Goal: Task Accomplishment & Management: Manage account settings

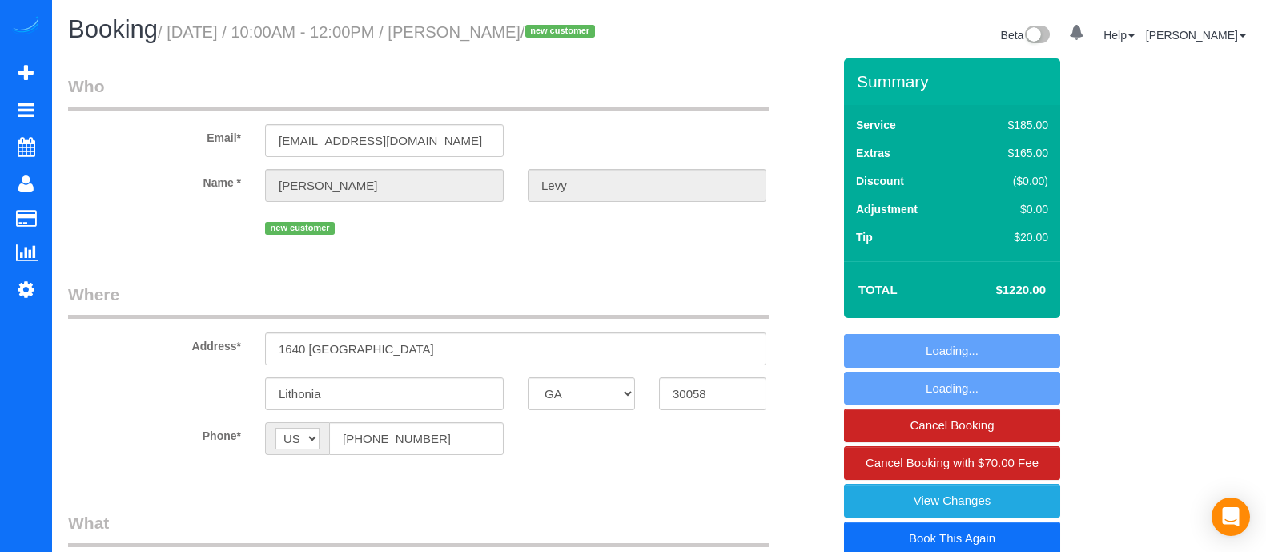
select select "GA"
select select "3"
select select "object:737"
select select "number:2"
select select "number:6"
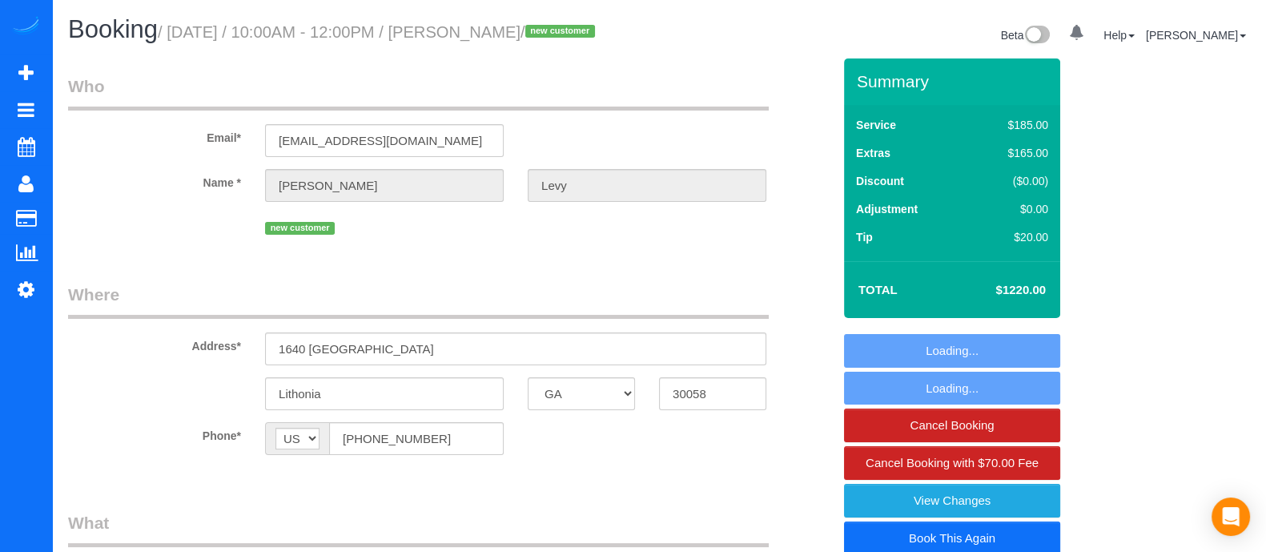
select select "3"
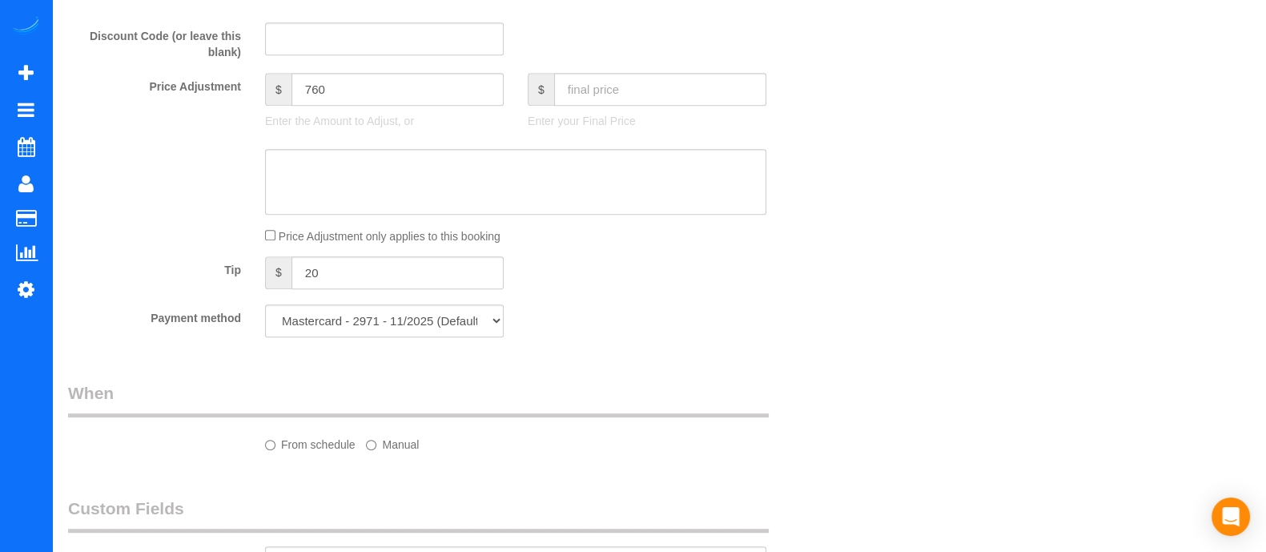
select select "spot1"
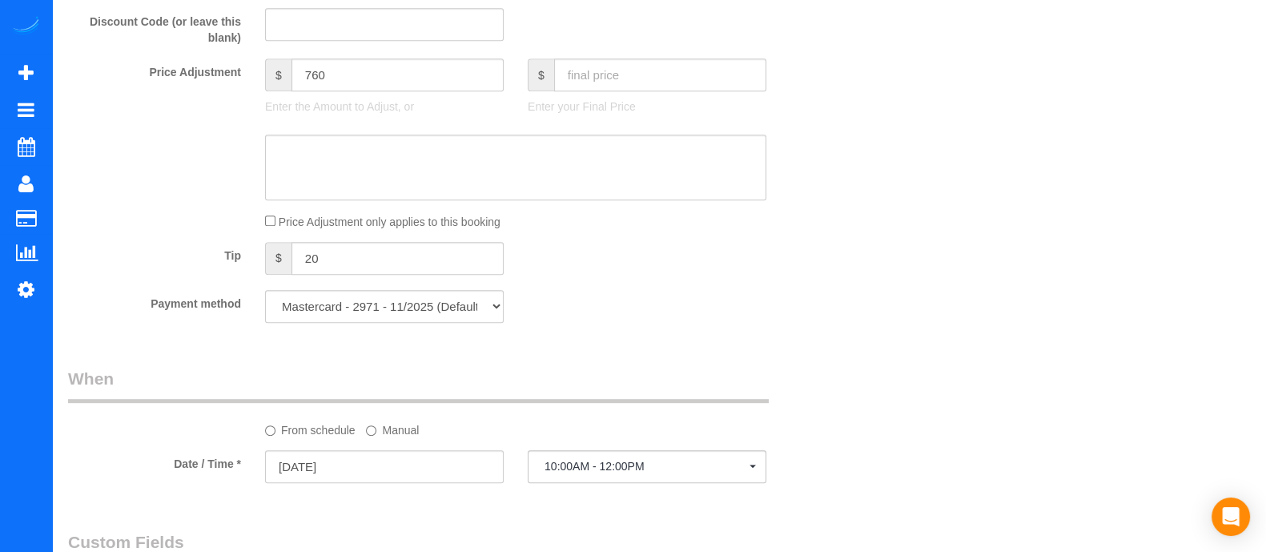
select select "object:781"
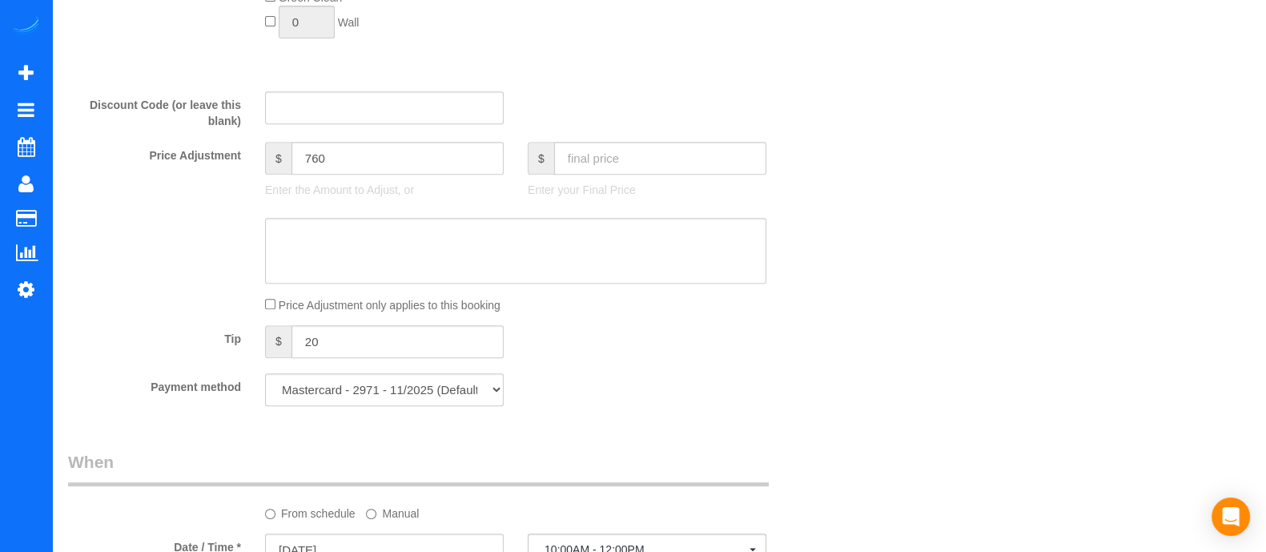
scroll to position [900, 0]
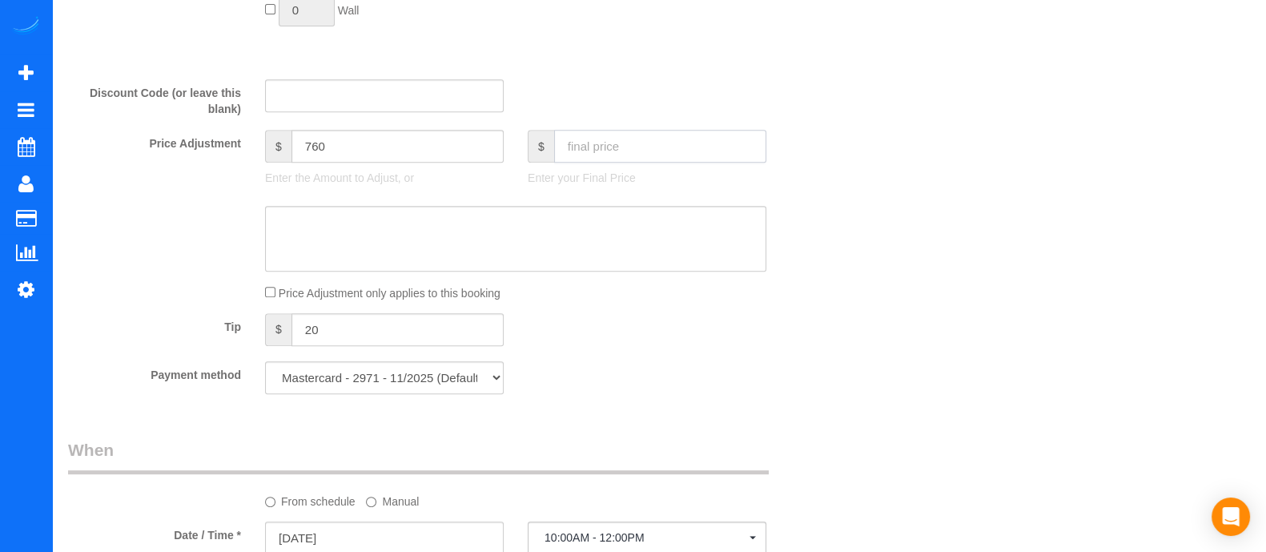
click at [574, 163] on input "text" at bounding box center [660, 146] width 212 height 33
type input "400"
drag, startPoint x: 388, startPoint y: 171, endPoint x: 59, endPoint y: 194, distance: 329.9
click at [59, 194] on div "Price Adjustment $ 760 Enter the Amount to Adjust, or $ 400 Enter your Final Pr…" at bounding box center [450, 162] width 788 height 64
type input "-60"
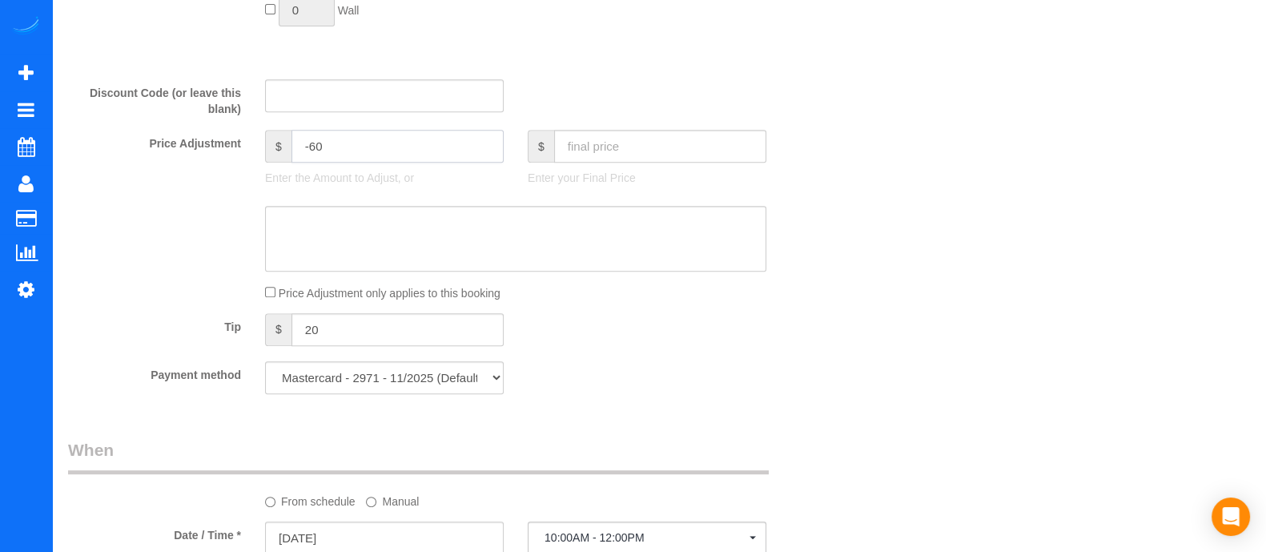
type input "-60"
click at [585, 163] on input "text" at bounding box center [660, 146] width 212 height 33
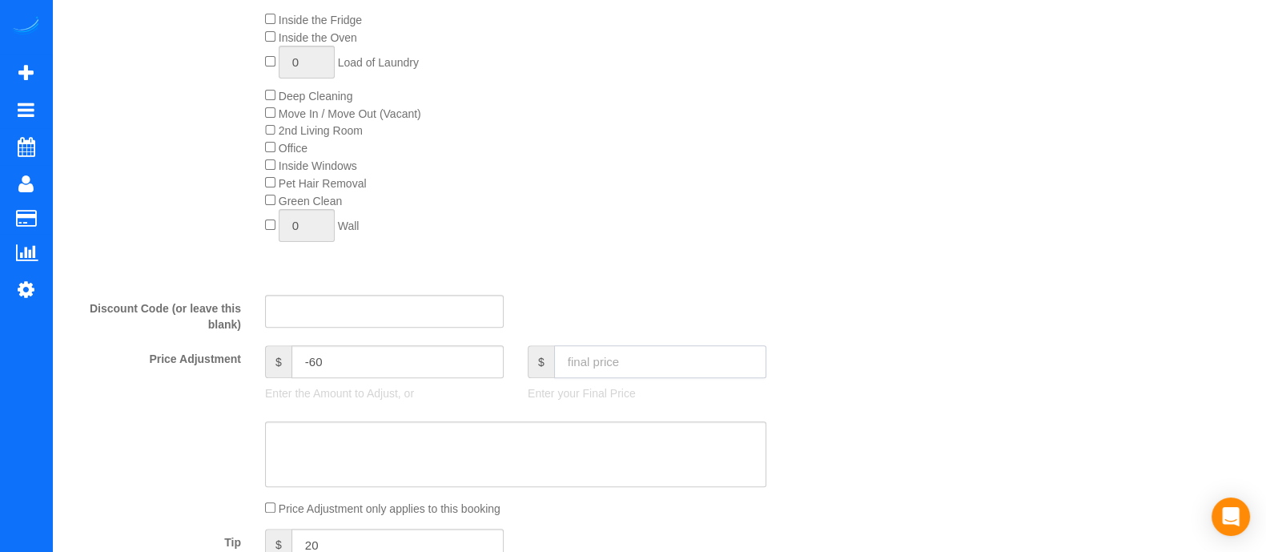
scroll to position [780, 0]
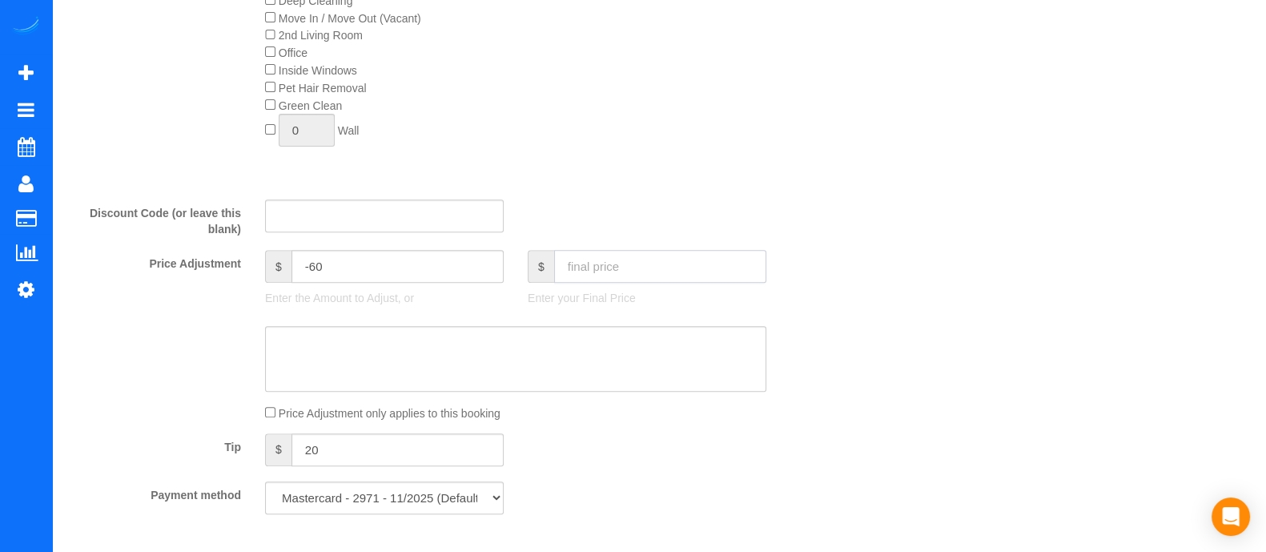
click at [630, 283] on input "text" at bounding box center [660, 266] width 212 height 33
type input "900"
click at [665, 306] on p "Enter your Final Price" at bounding box center [647, 298] width 239 height 16
type input "440"
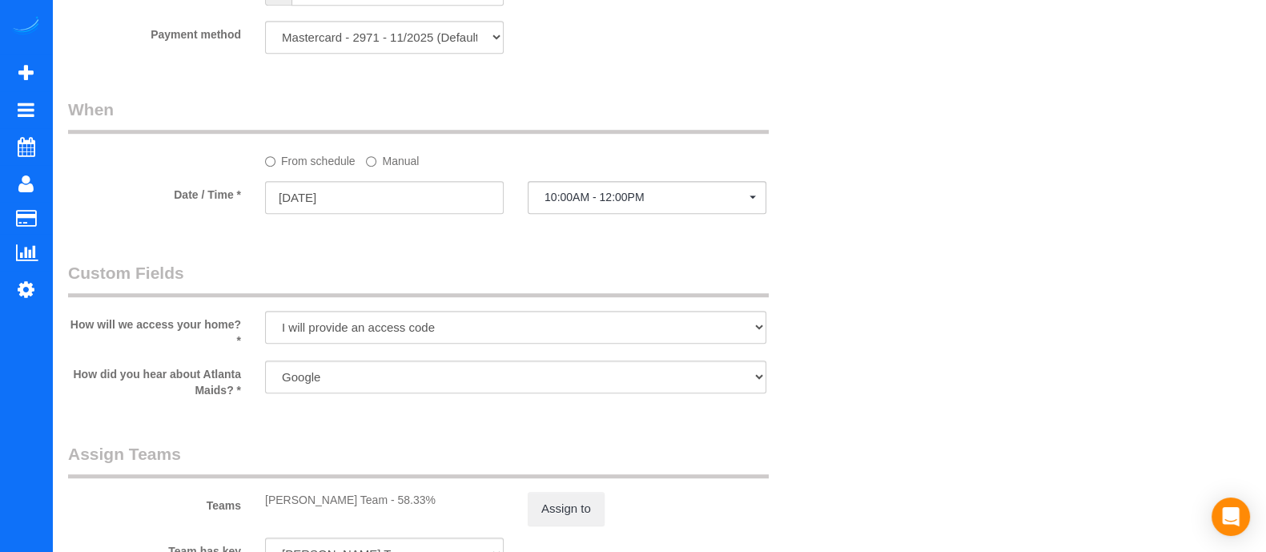
scroll to position [1245, 0]
click at [463, 50] on select "Mastercard - 2971 - 11/2025 (Default) Add Credit Card ─────────────── Cash Chec…" at bounding box center [384, 33] width 239 height 33
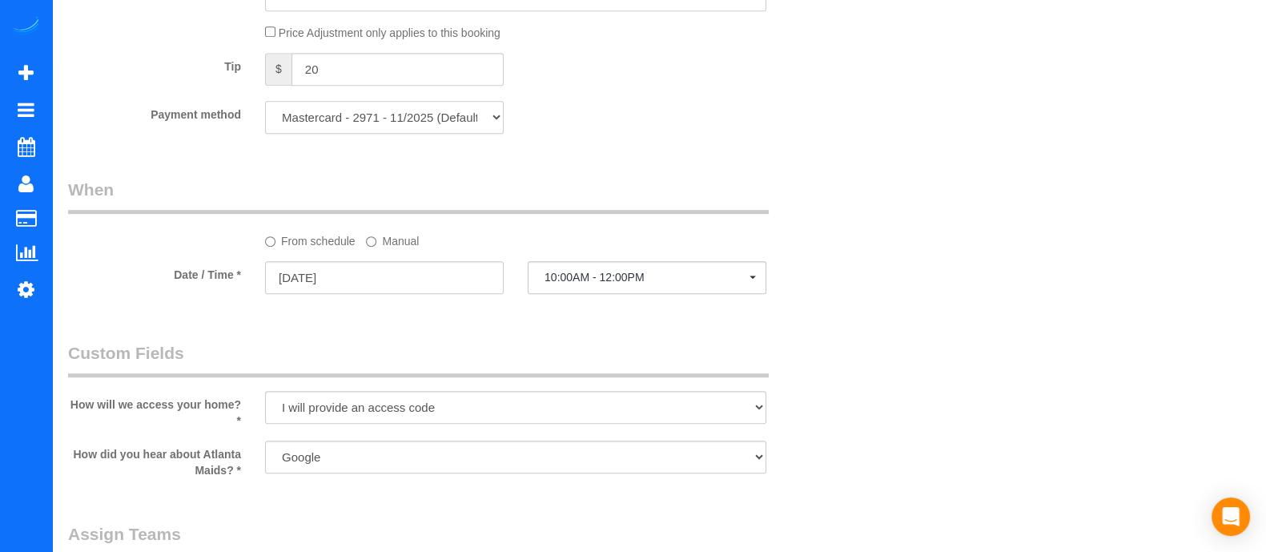
scroll to position [1154, 0]
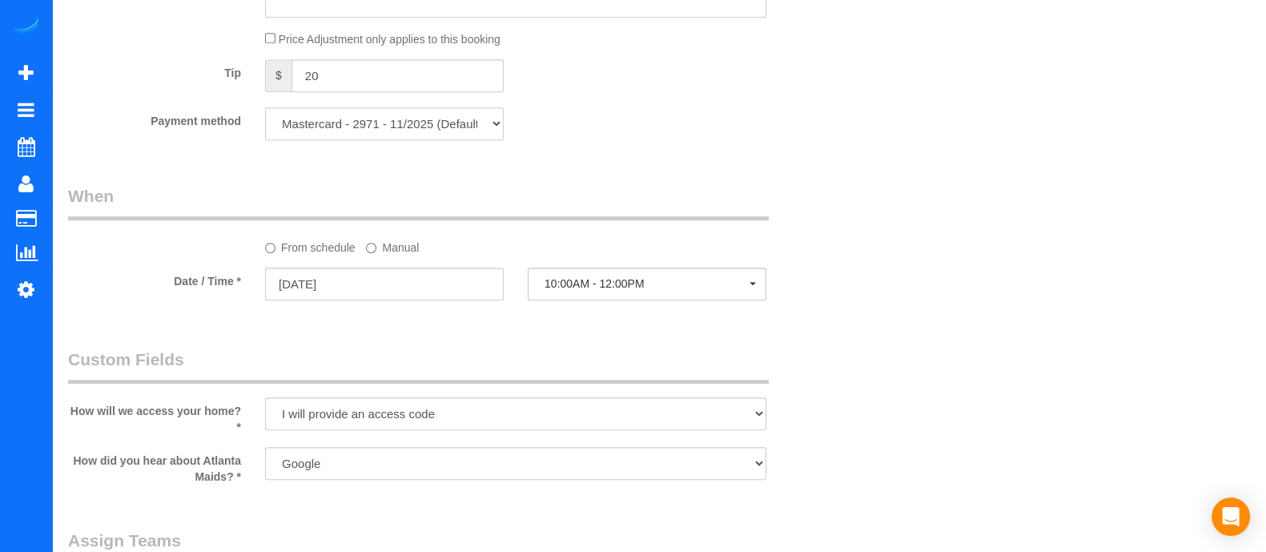
click at [466, 140] on select "Mastercard - 2971 - 11/2025 (Default) Add Credit Card ─────────────── Cash Chec…" at bounding box center [384, 123] width 239 height 33
select select "string:fspay"
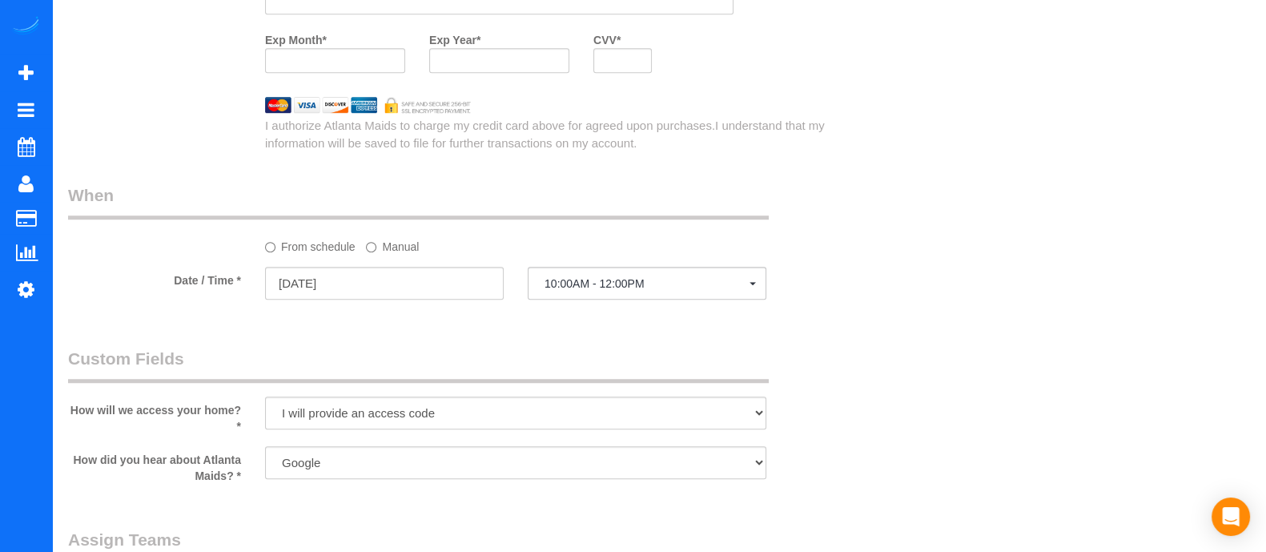
scroll to position [1136, 0]
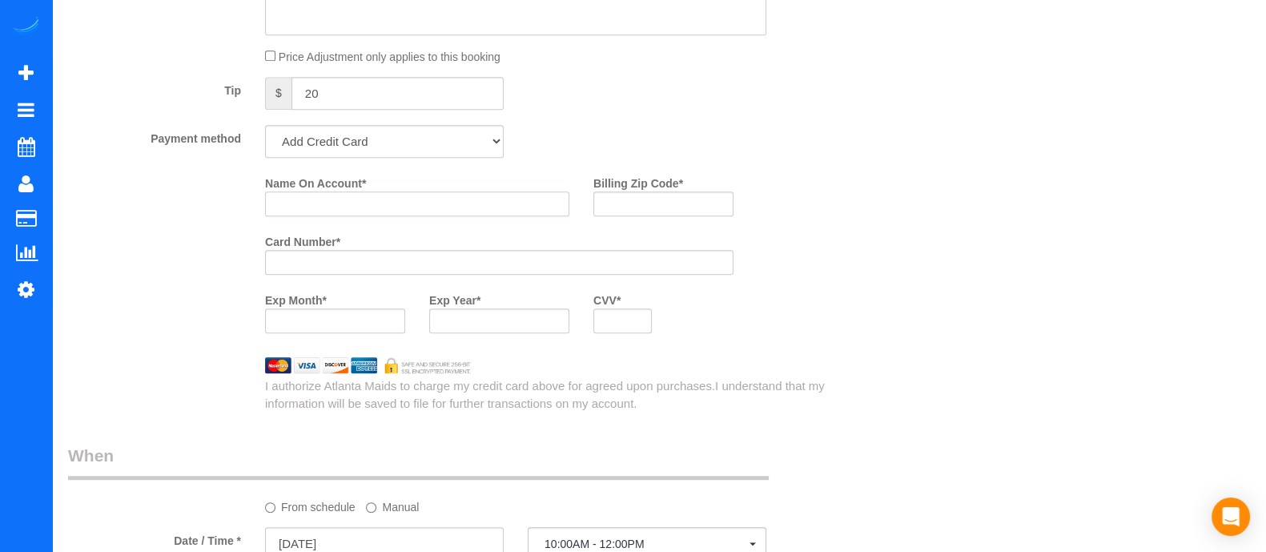
click at [338, 216] on input "Name On Account *" at bounding box center [417, 203] width 304 height 25
type input "Issac Levy"
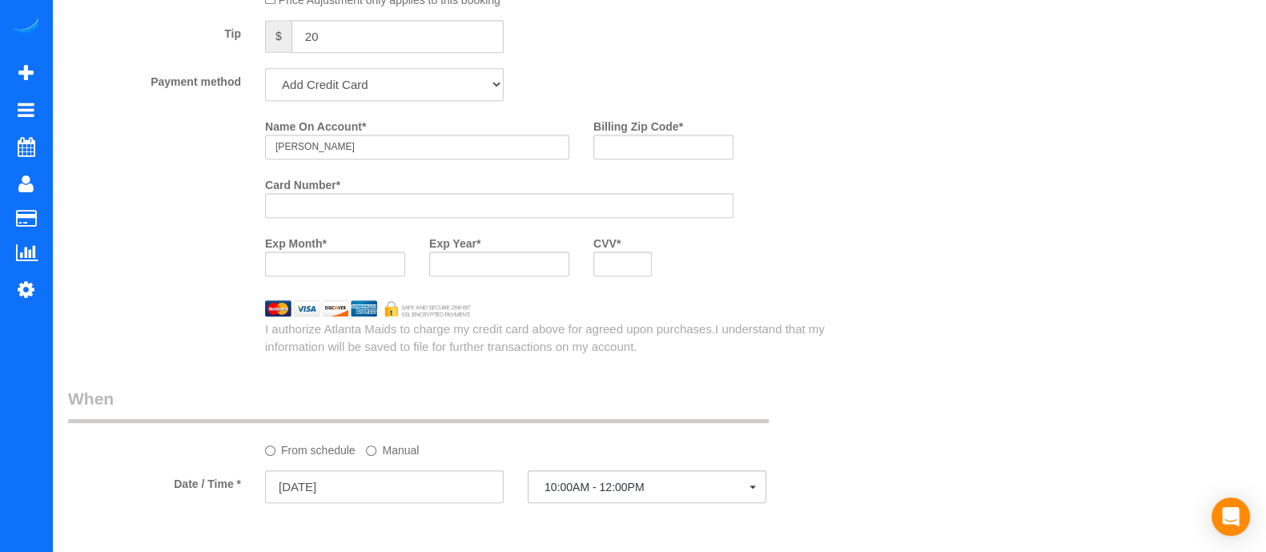
click at [452, 101] on select "Mastercard - 2971 - 11/2025 (Default) Add Credit Card ─────────────── Cash Chec…" at bounding box center [384, 84] width 239 height 33
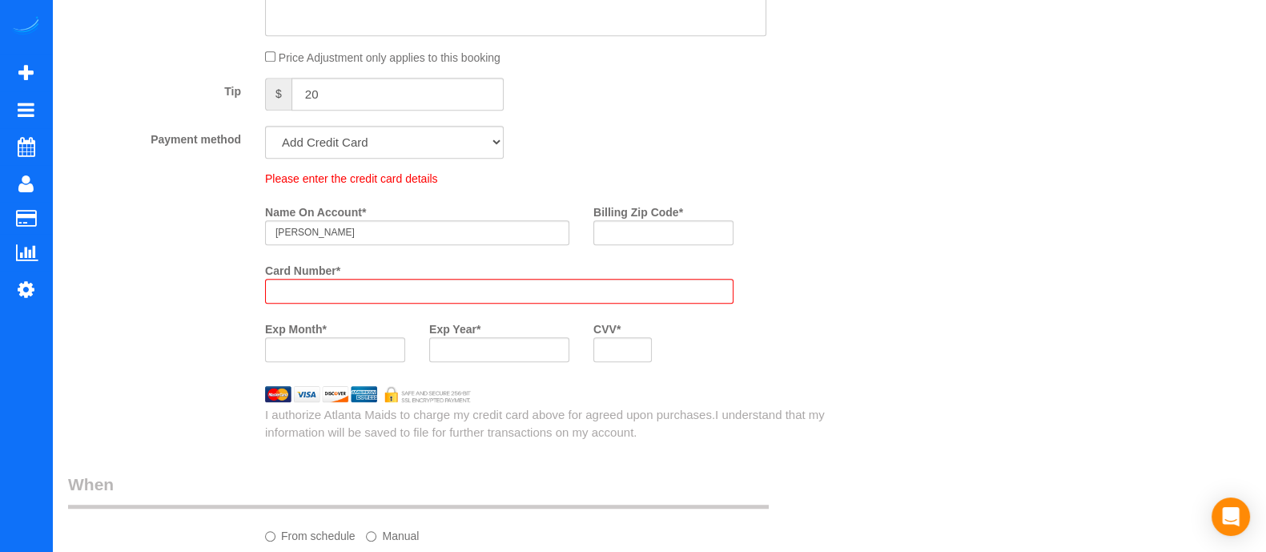
click at [949, 259] on div "Who Email* [EMAIL_ADDRESS][DOMAIN_NAME] Name * [PERSON_NAME] new customer Where…" at bounding box center [659, 166] width 1182 height 2486
drag, startPoint x: 391, startPoint y: 167, endPoint x: 380, endPoint y: 188, distance: 24.0
select select "string:fspay-f25aaf72-ed9f-4277-8b56-51b2af8b092d"
click at [265, 151] on select "Mastercard - 2971 - 11/2025 (Default) Add Credit Card ─────────────── Cash Chec…" at bounding box center [384, 142] width 239 height 33
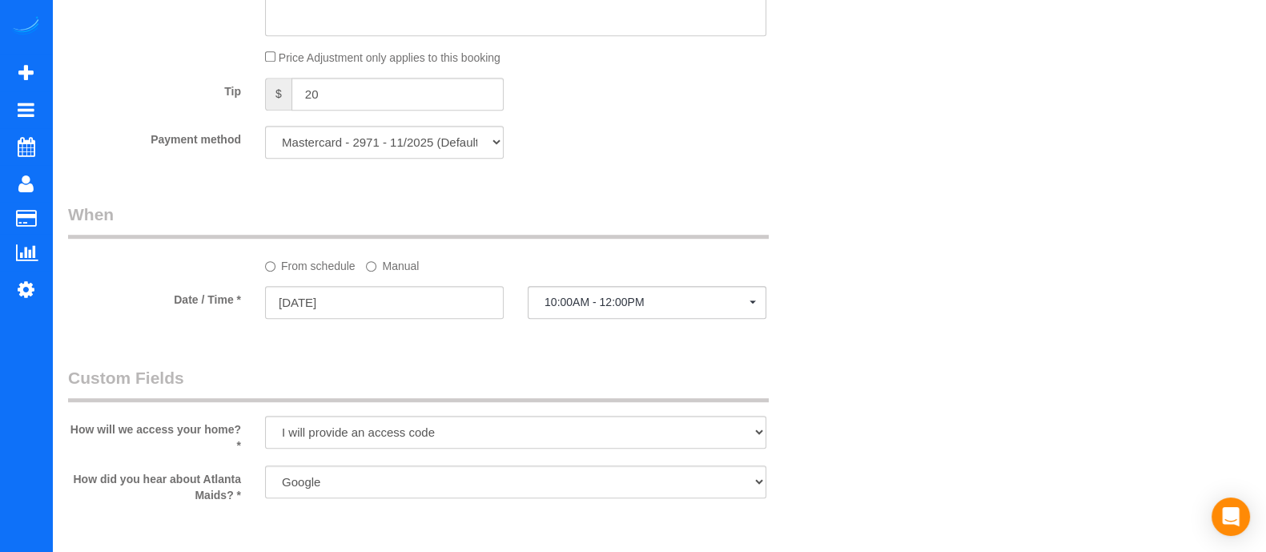
click at [654, 215] on div "Who Email* levy1620@gmail.com Name * Isaac Levy new customer Where Address* 164…" at bounding box center [450, 31] width 788 height 2216
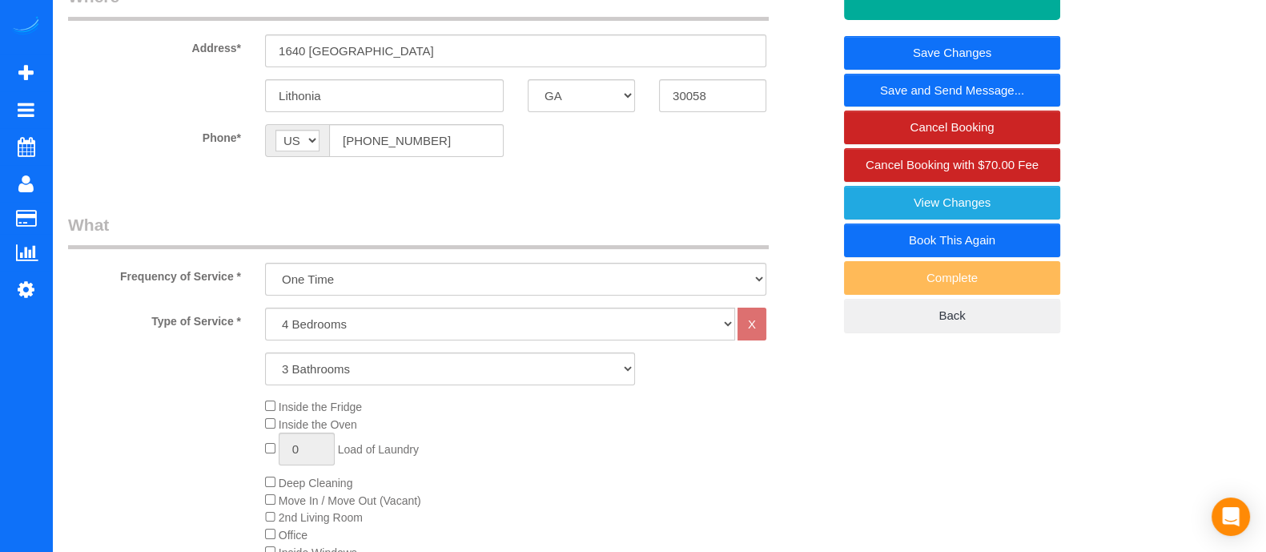
scroll to position [377, 0]
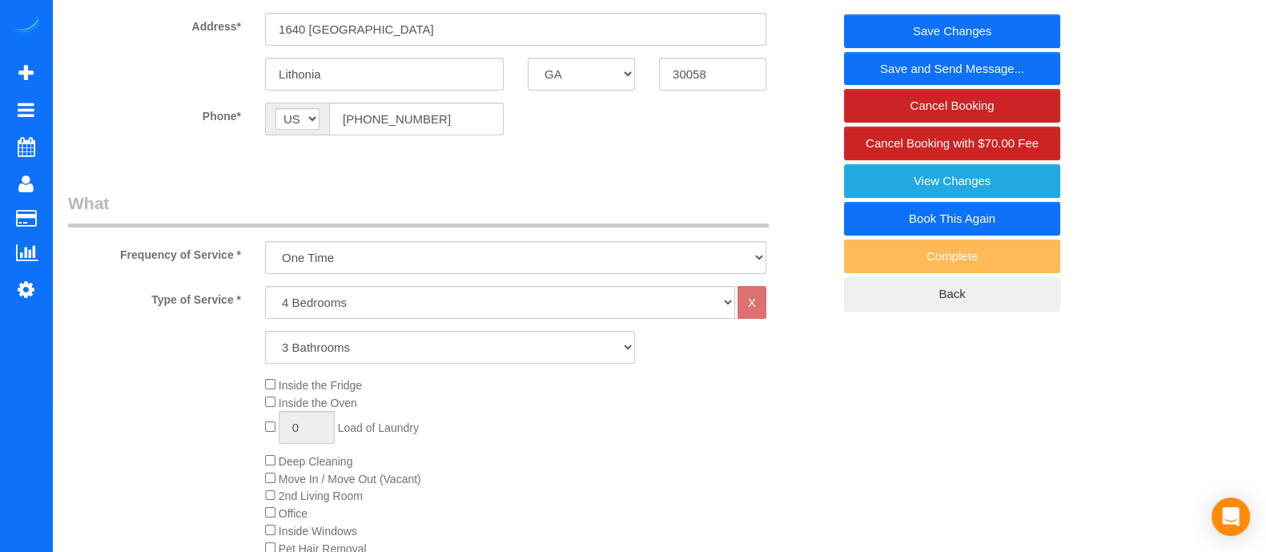
click at [1014, 38] on link "Save Changes" at bounding box center [952, 31] width 216 height 34
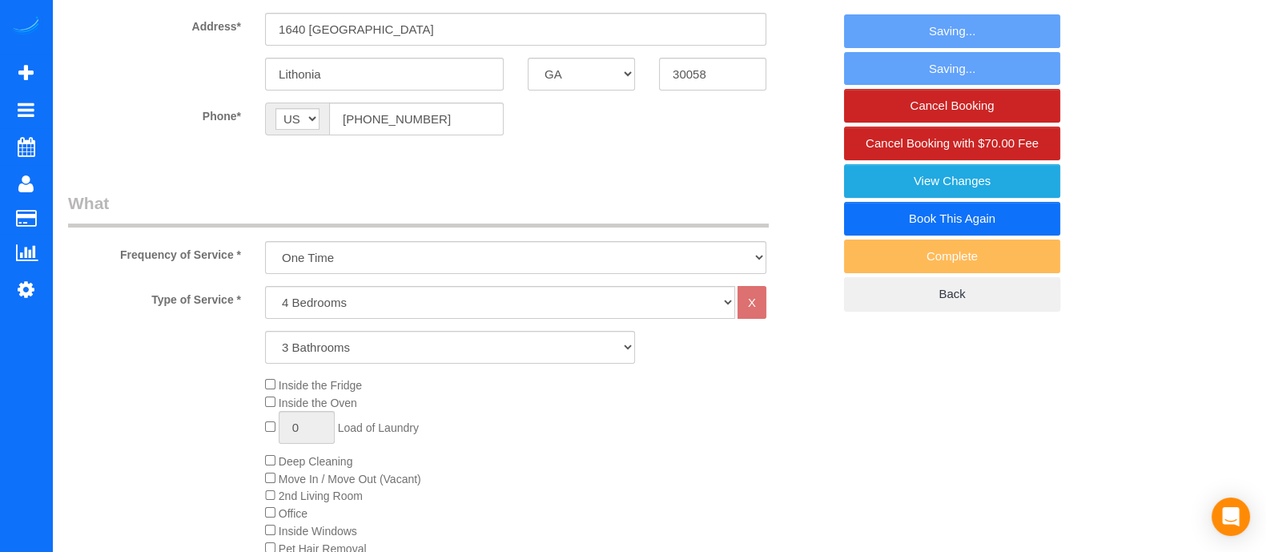
scroll to position [320, 0]
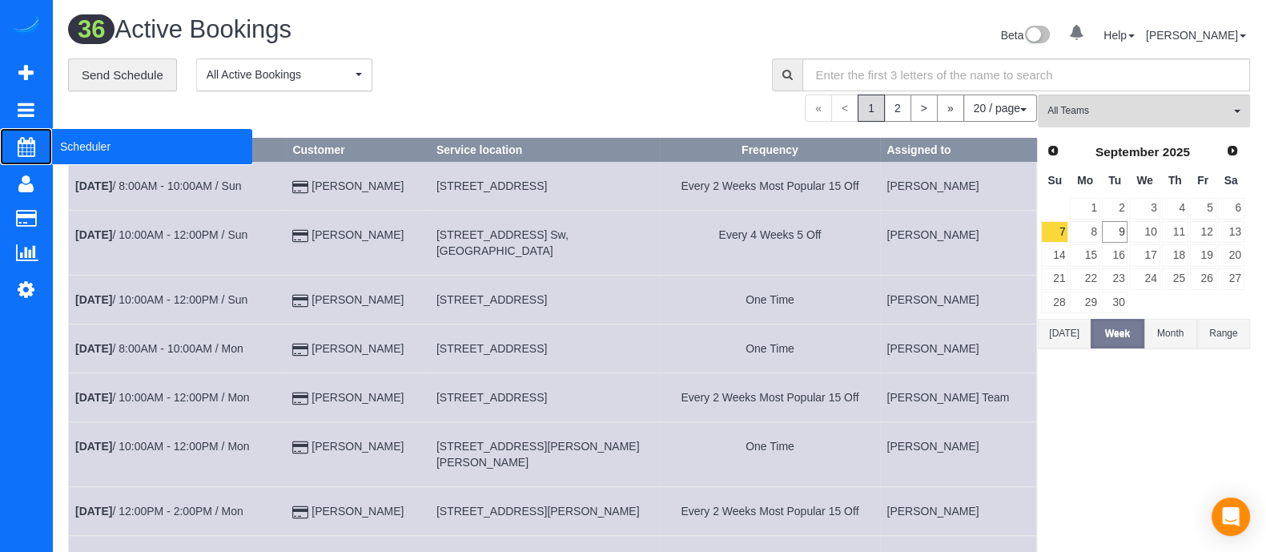
click at [95, 138] on span "Scheduler" at bounding box center [152, 146] width 200 height 37
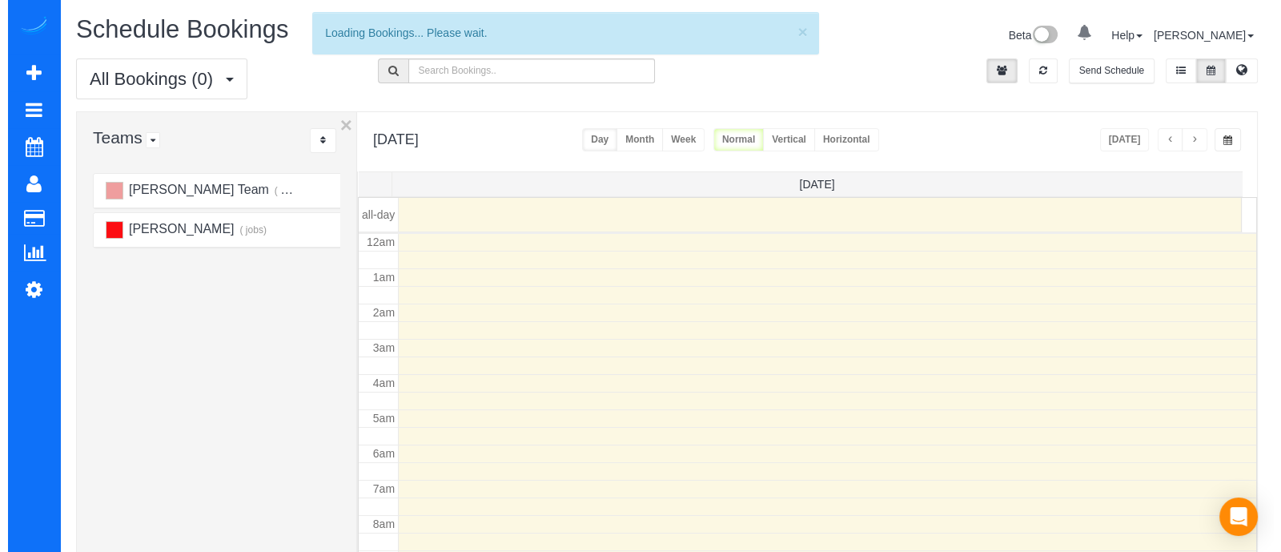
scroll to position [211, 0]
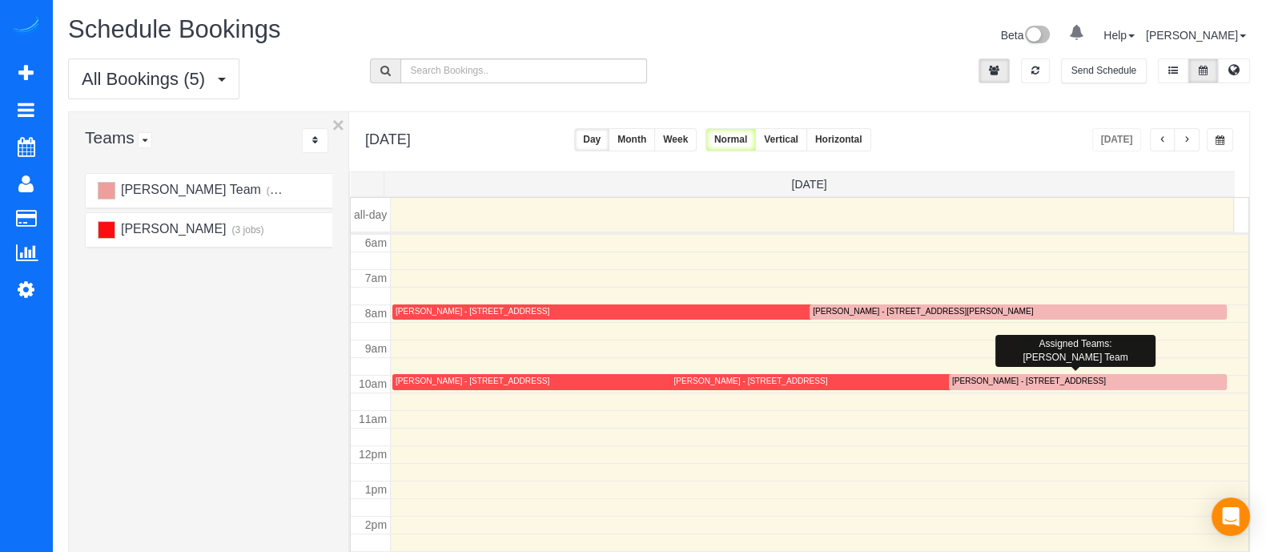
click at [956, 378] on div "Isaac Levy - 1640 Rice Square, Lithonia, GA 30058" at bounding box center [1029, 381] width 154 height 10
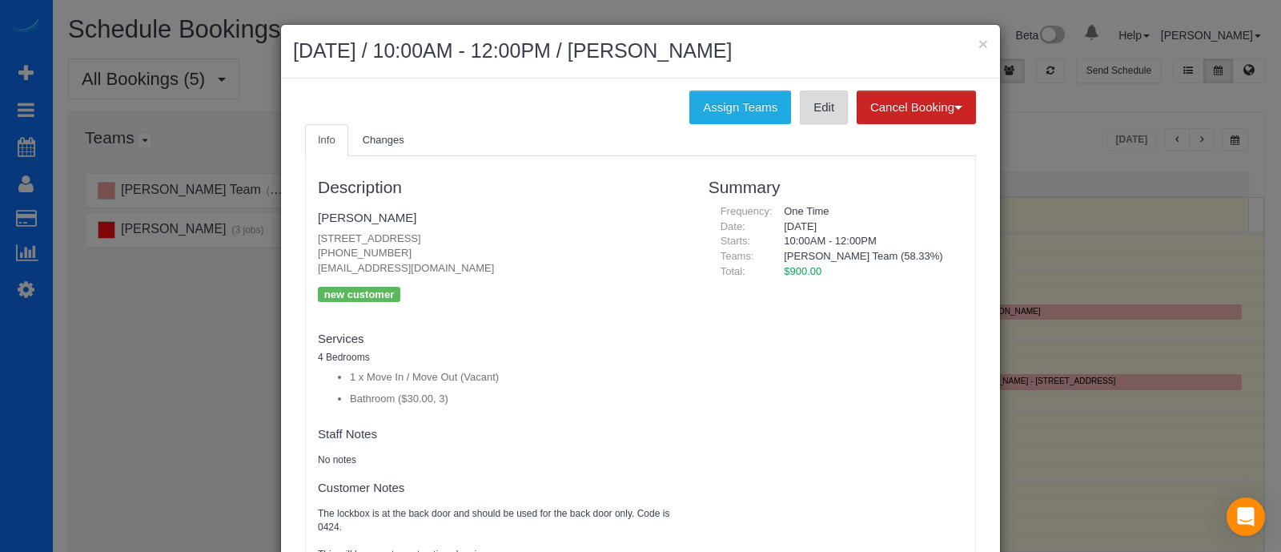
click at [821, 118] on link "Edit" at bounding box center [824, 107] width 48 height 34
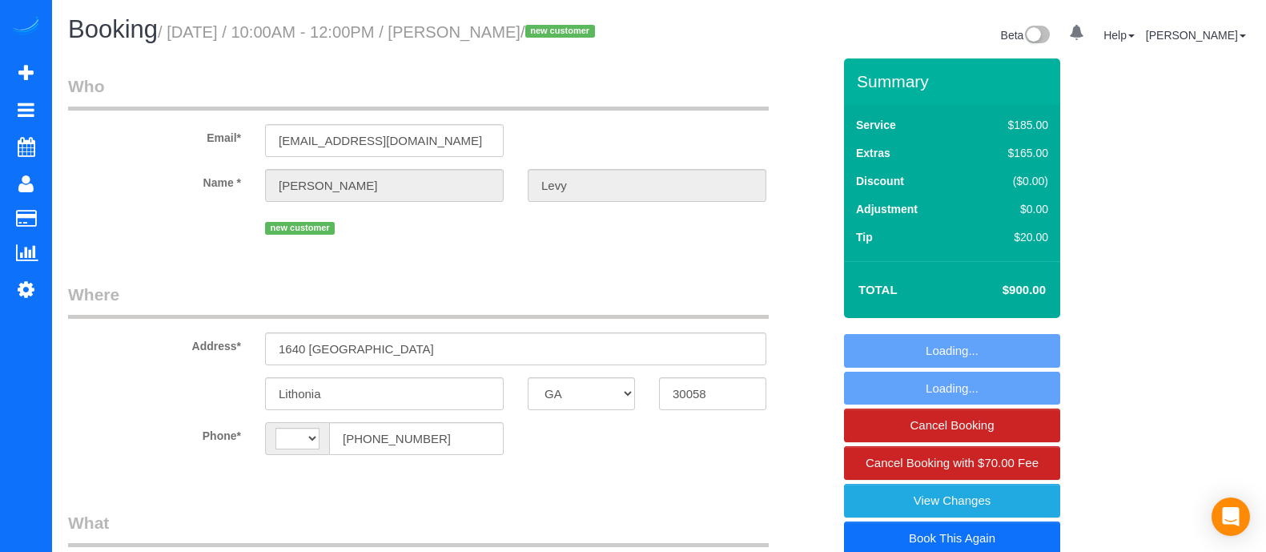
select select "GA"
select select "number:2"
select select "number:6"
select select "3"
select select "spot1"
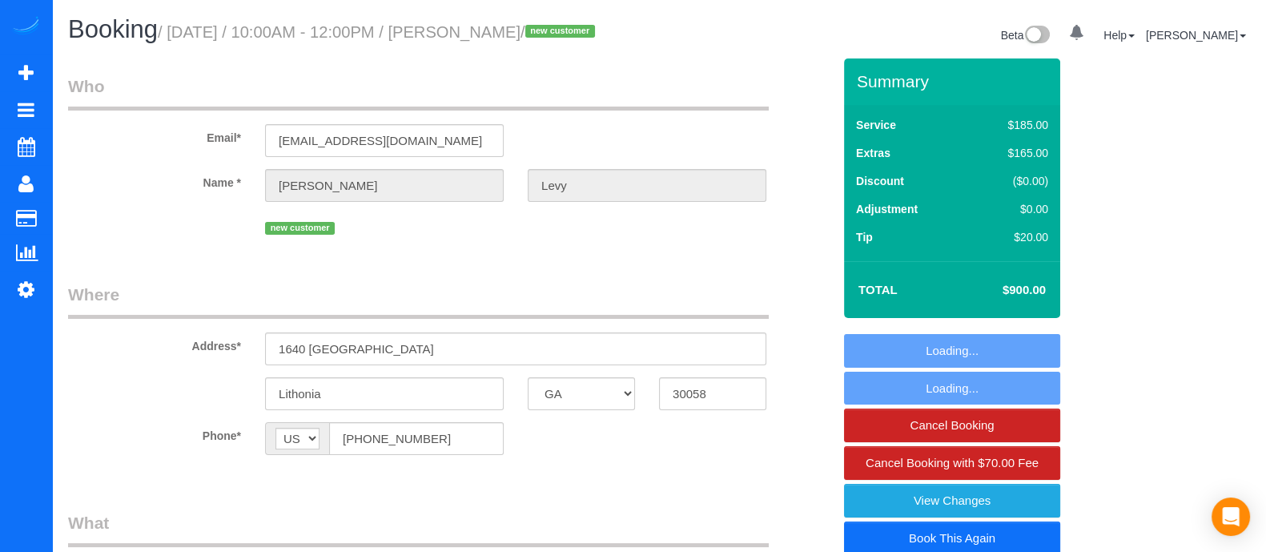
select select "string:[GEOGRAPHIC_DATA]"
select select "object:758"
select select "3"
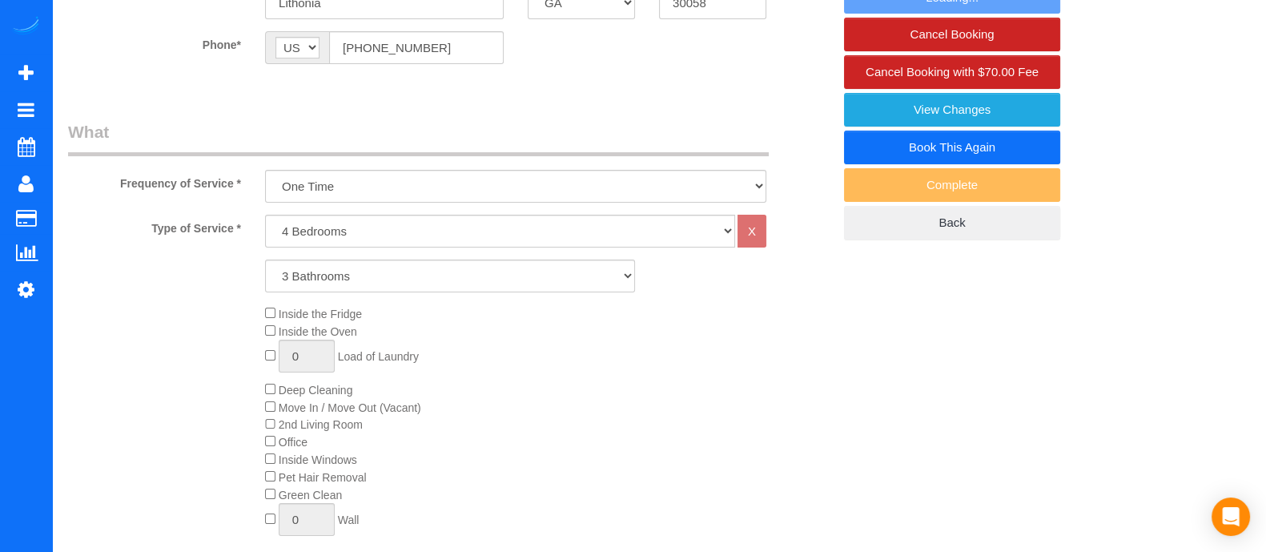
select select "object:781"
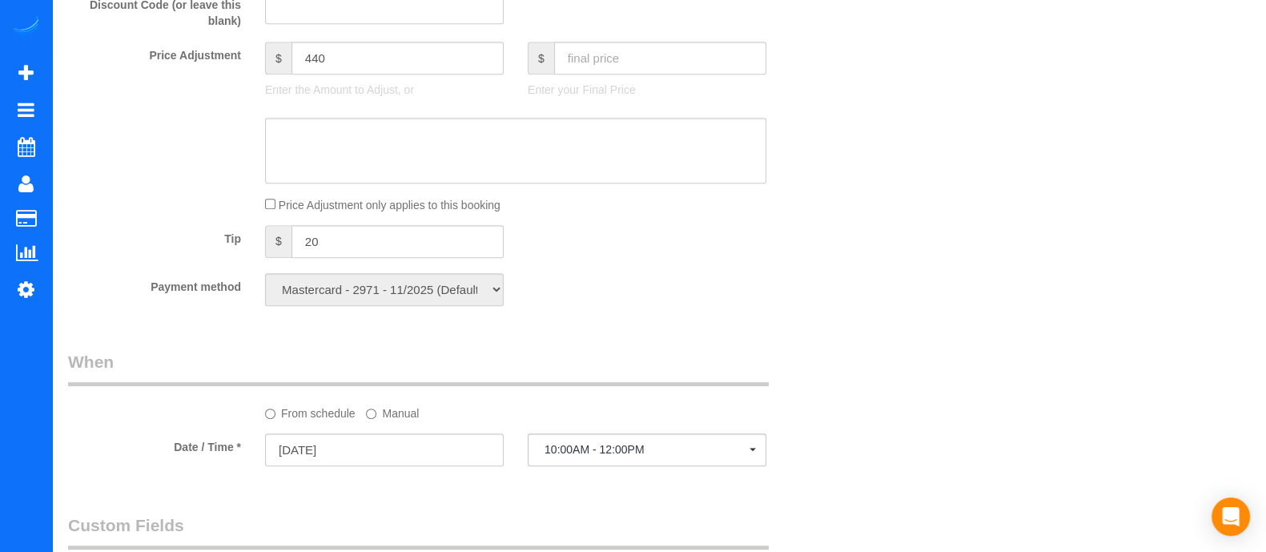
scroll to position [970, 0]
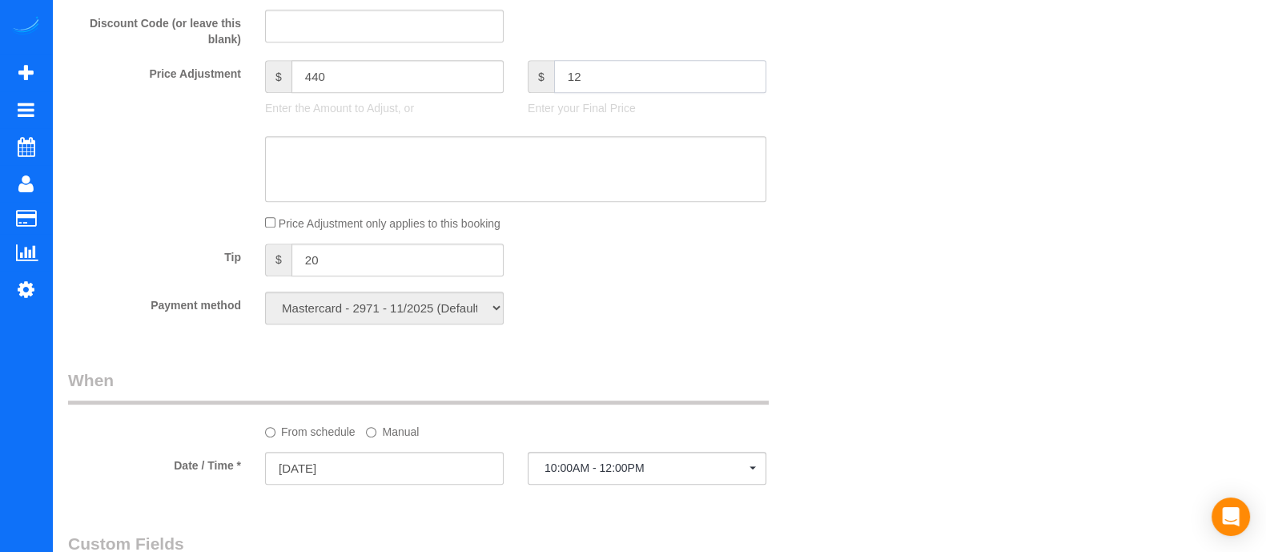
click at [646, 93] on input "12" at bounding box center [660, 76] width 212 height 33
type input "1220"
click at [803, 228] on sui-booking-price-adjustment "Price Adjustment $ 440 Enter the Amount to Adjust, or $ 1220 Enter your Final P…" at bounding box center [450, 145] width 764 height 171
type input "760"
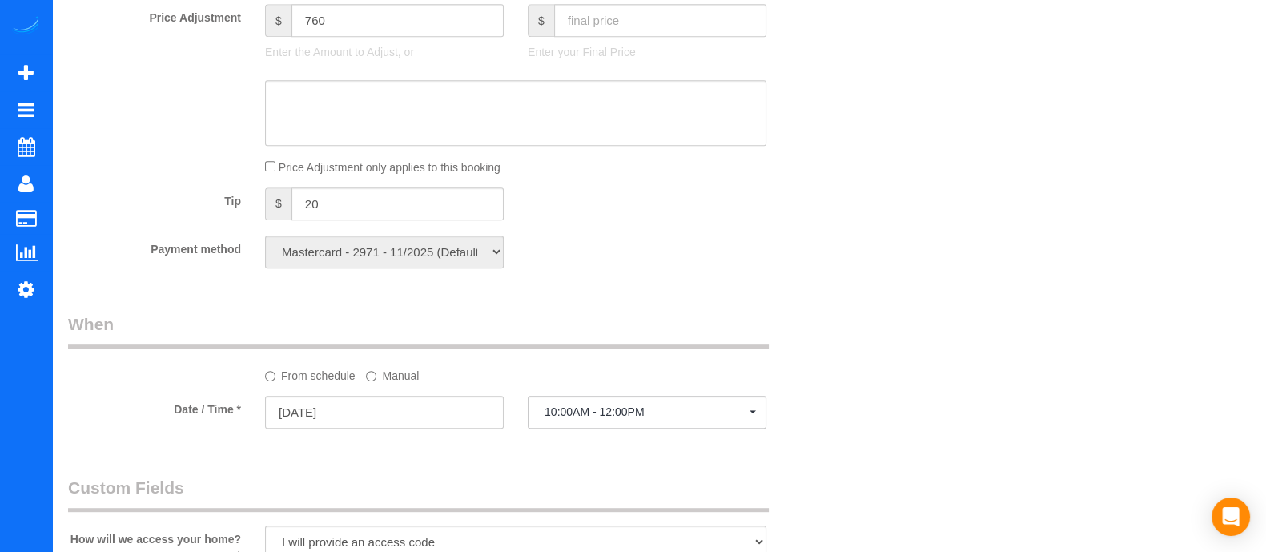
scroll to position [1069, 0]
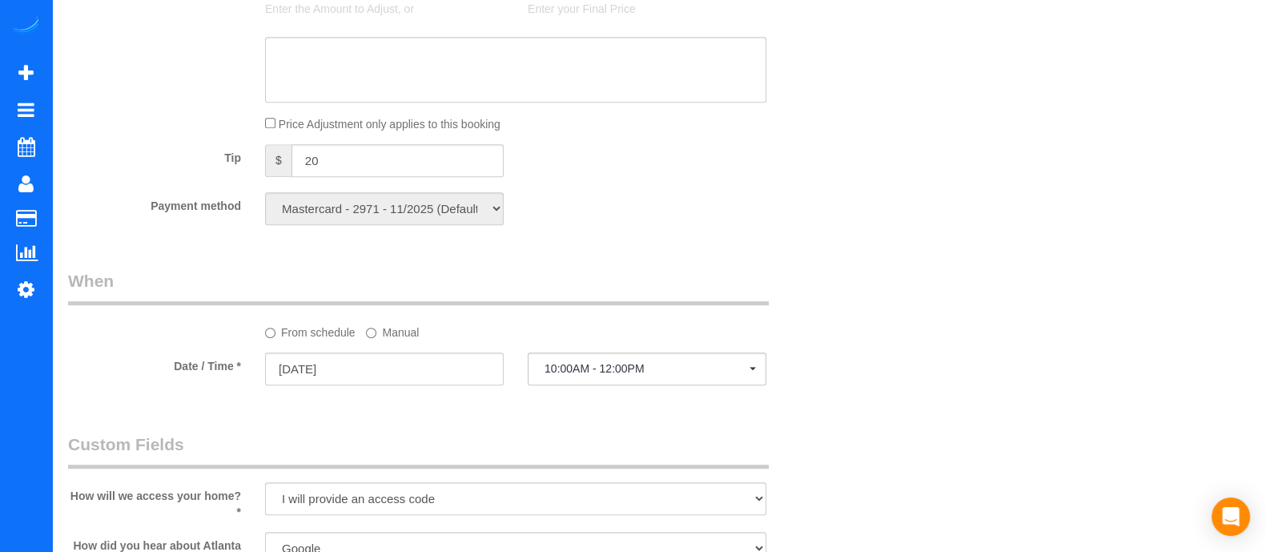
drag, startPoint x: 605, startPoint y: 264, endPoint x: 866, endPoint y: 338, distance: 271.3
click at [866, 338] on div "Who Email* [EMAIL_ADDRESS][DOMAIN_NAME] Name * [PERSON_NAME] new customer Where…" at bounding box center [659, 97] width 1182 height 2216
click at [1120, 304] on div "Who Email* [EMAIL_ADDRESS][DOMAIN_NAME] Name * [PERSON_NAME] new customer Where…" at bounding box center [659, 97] width 1182 height 2216
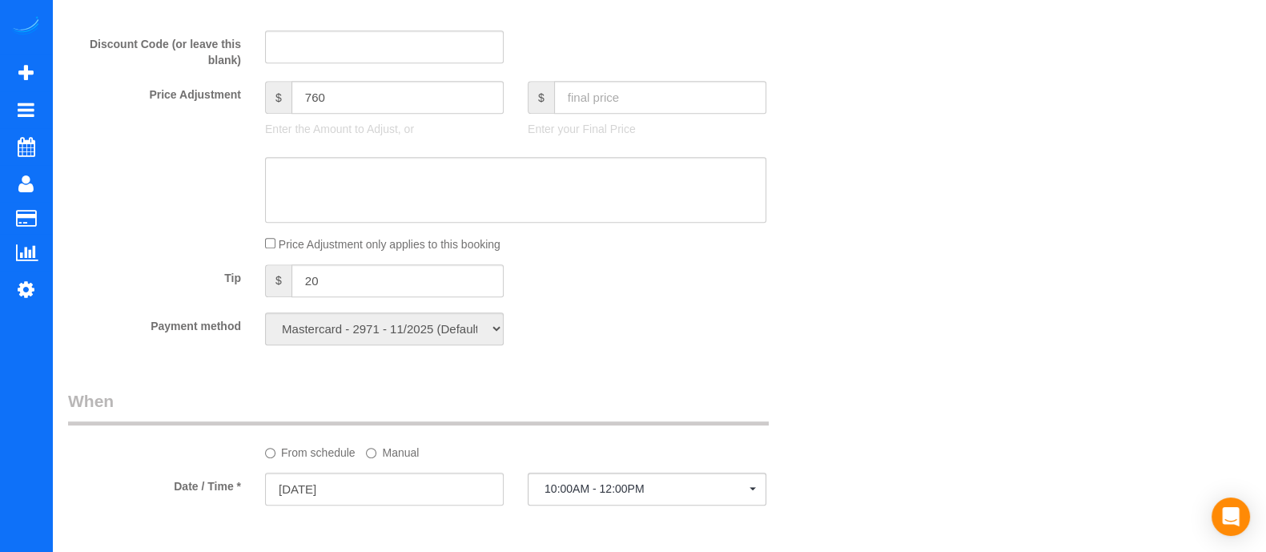
scroll to position [957, 0]
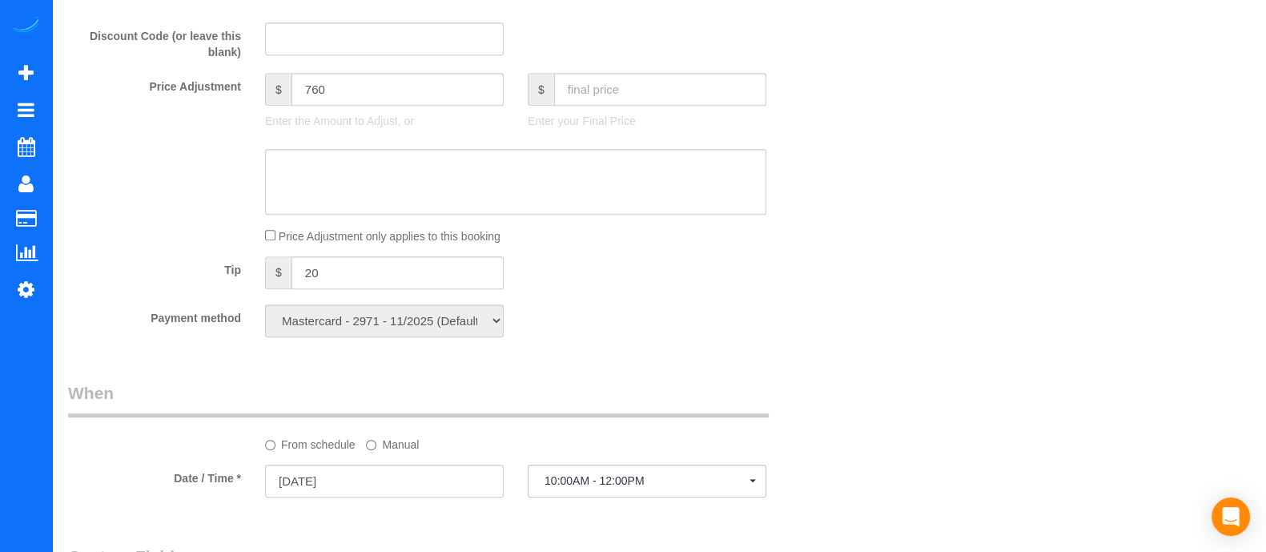
click at [840, 333] on div "Payment method Mastercard - 2971 - 11/2025 (Default) Add Credit Card ──────────…" at bounding box center [450, 320] width 788 height 33
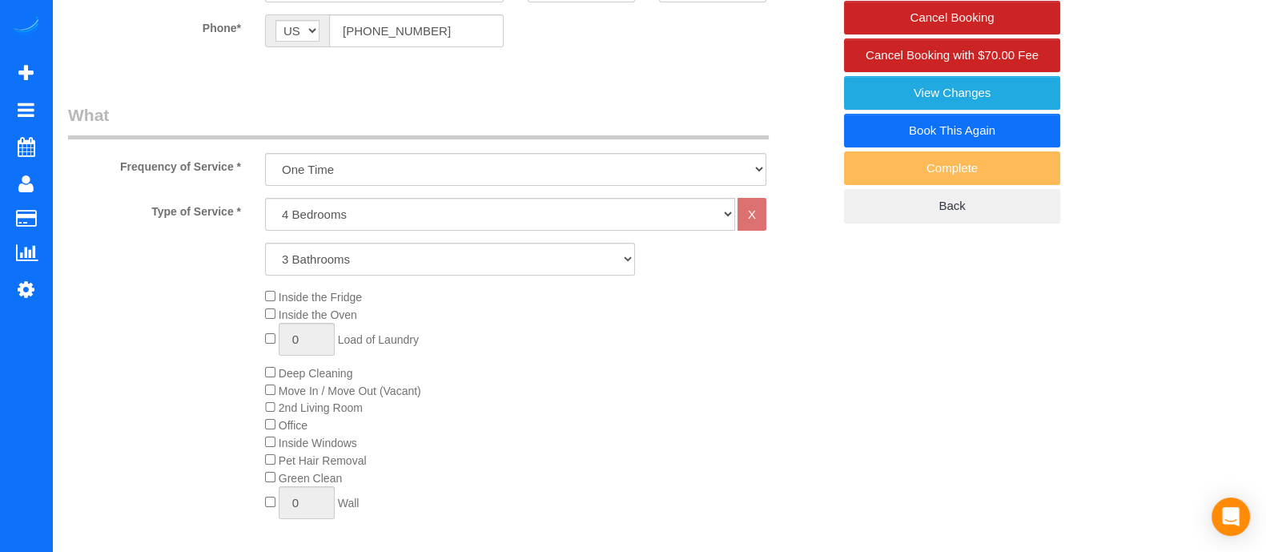
scroll to position [0, 0]
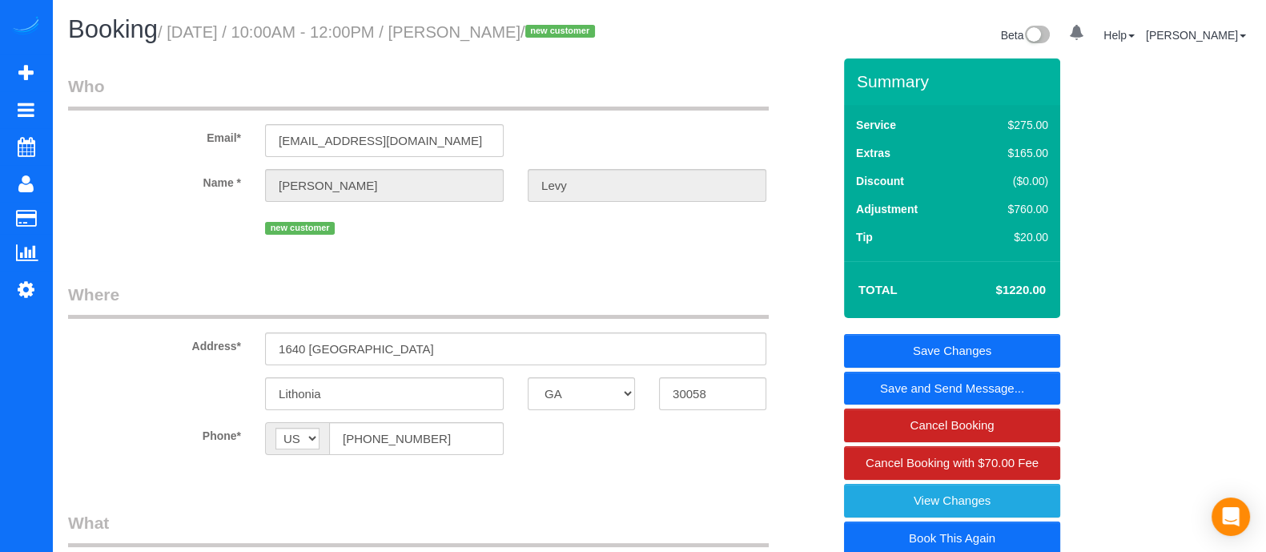
click at [985, 360] on link "Save Changes" at bounding box center [952, 351] width 216 height 34
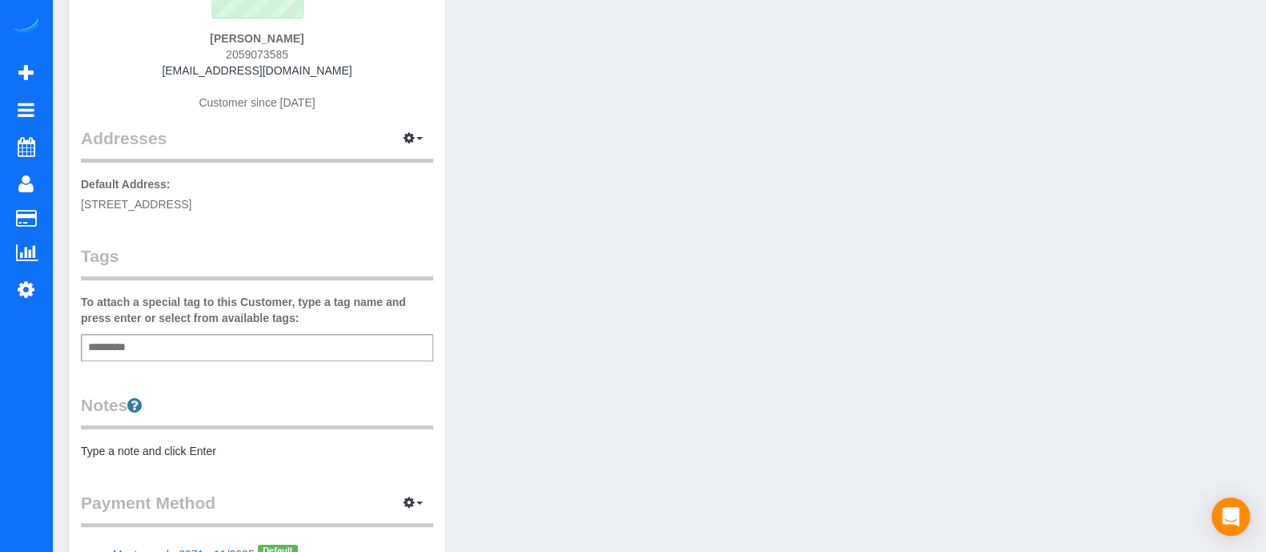
scroll to position [292, 0]
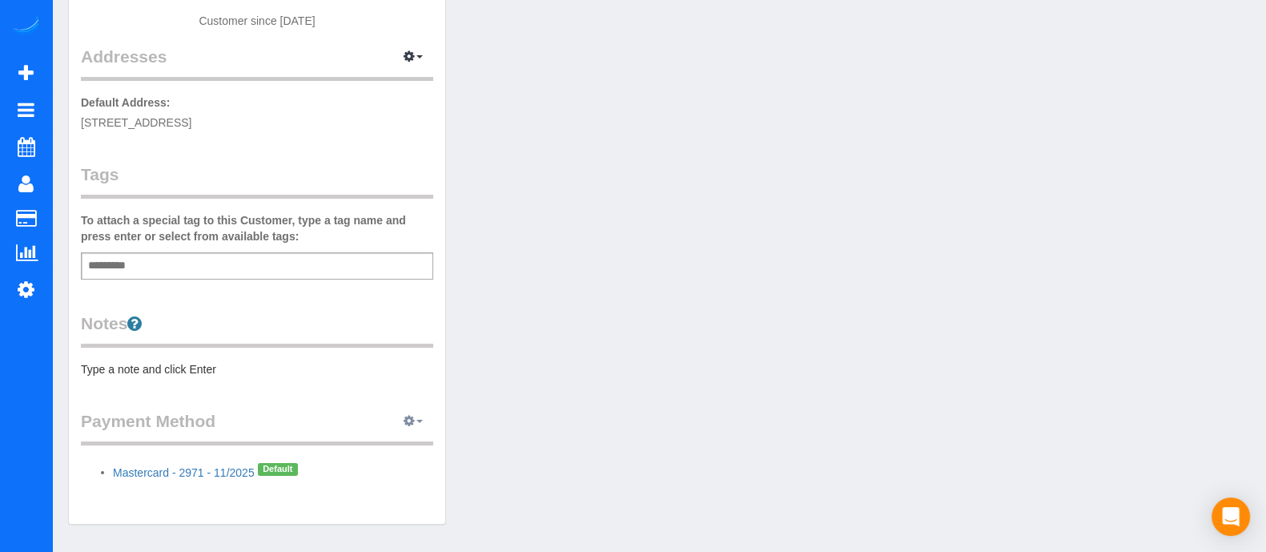
click at [412, 422] on icon "button" at bounding box center [409, 421] width 11 height 10
click at [349, 469] on link "Add Credit/Debit Card" at bounding box center [358, 471] width 150 height 21
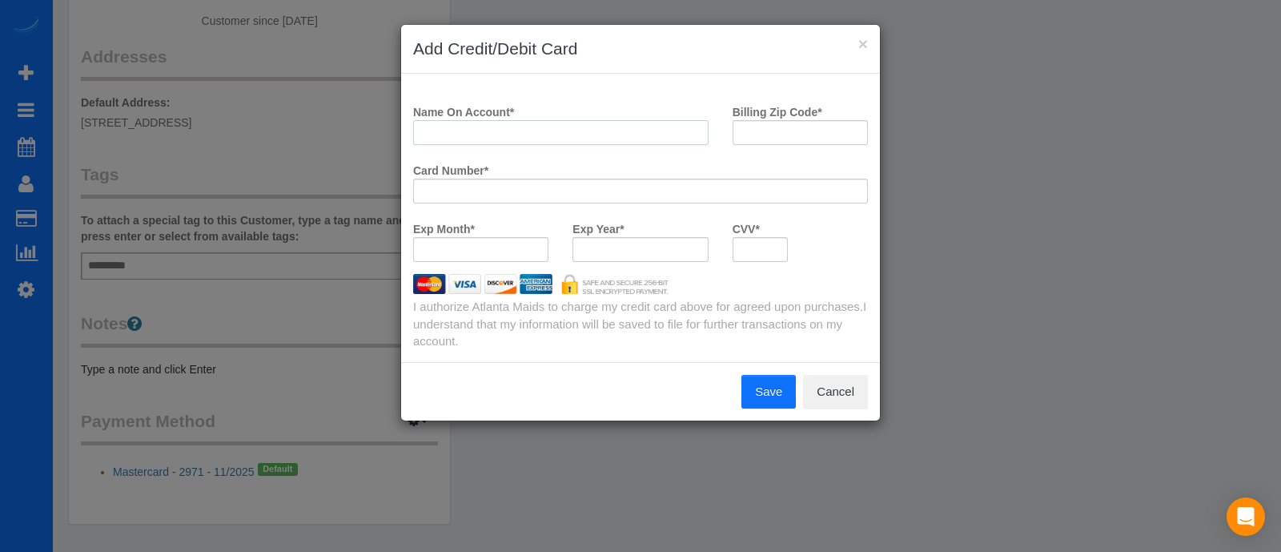
click at [573, 129] on input "Name On Account *" at bounding box center [561, 132] width 296 height 25
type input "[PERSON_NAME]"
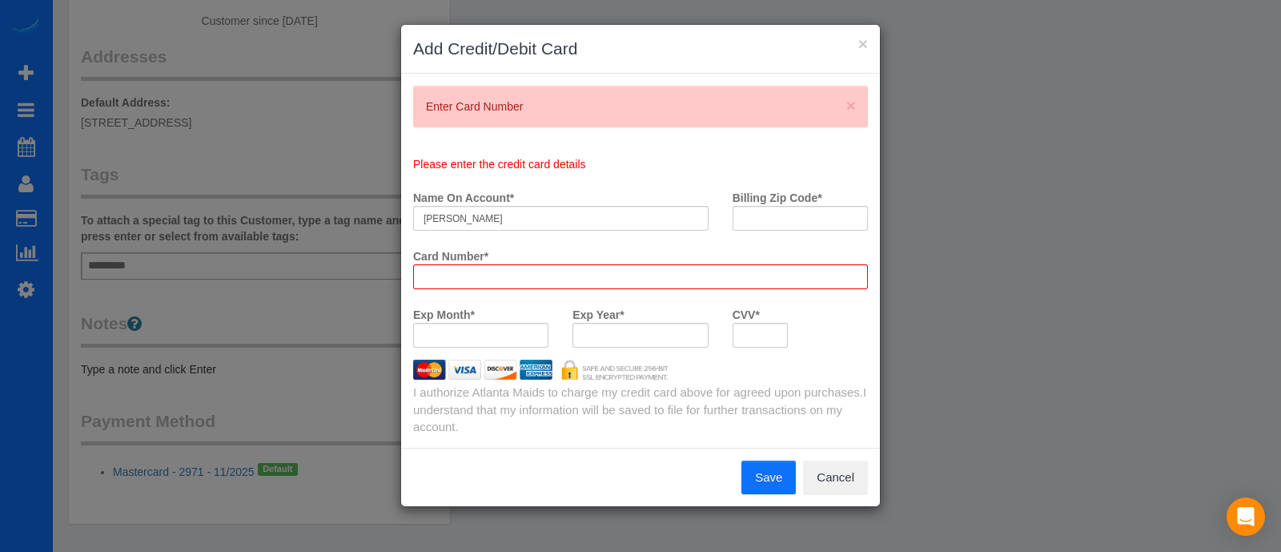
click at [1016, 341] on div "× Add Credit/Debit Card × Enter Card Number Please enter the credit card detail…" at bounding box center [640, 276] width 1281 height 552
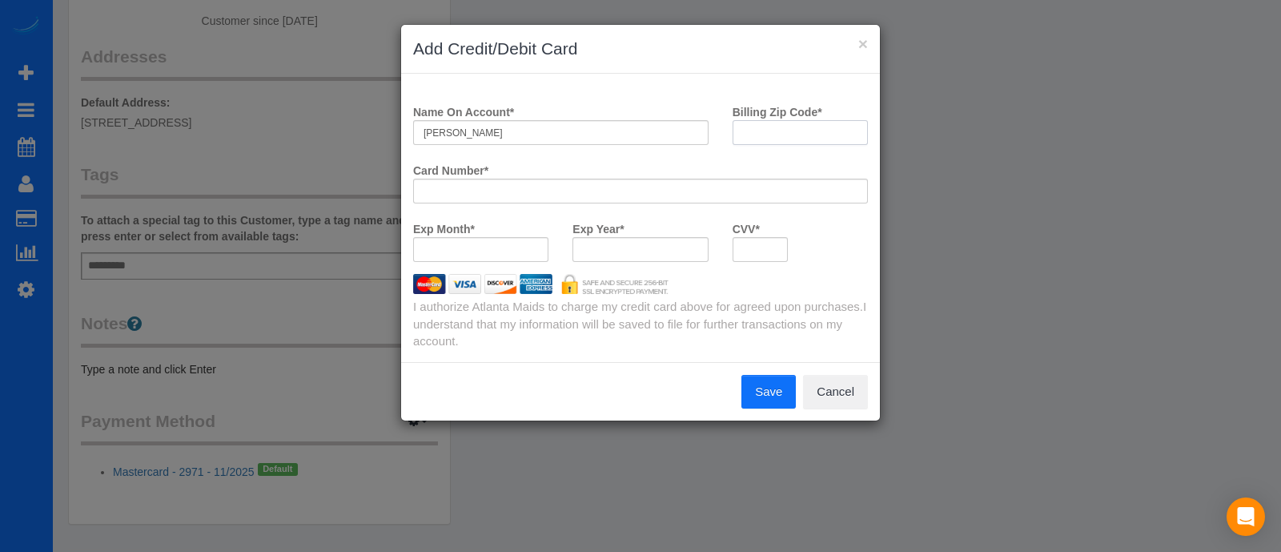
click at [779, 219] on payment-method-fs-pay "Name On Account * Isaac Levy Billing Zip Code * Card Number * Exp Month * Exp Y…" at bounding box center [640, 186] width 455 height 175
type input "2"
type input "29302"
click at [829, 247] on div "Exp Month * Exp Year * CVV *" at bounding box center [640, 244] width 479 height 58
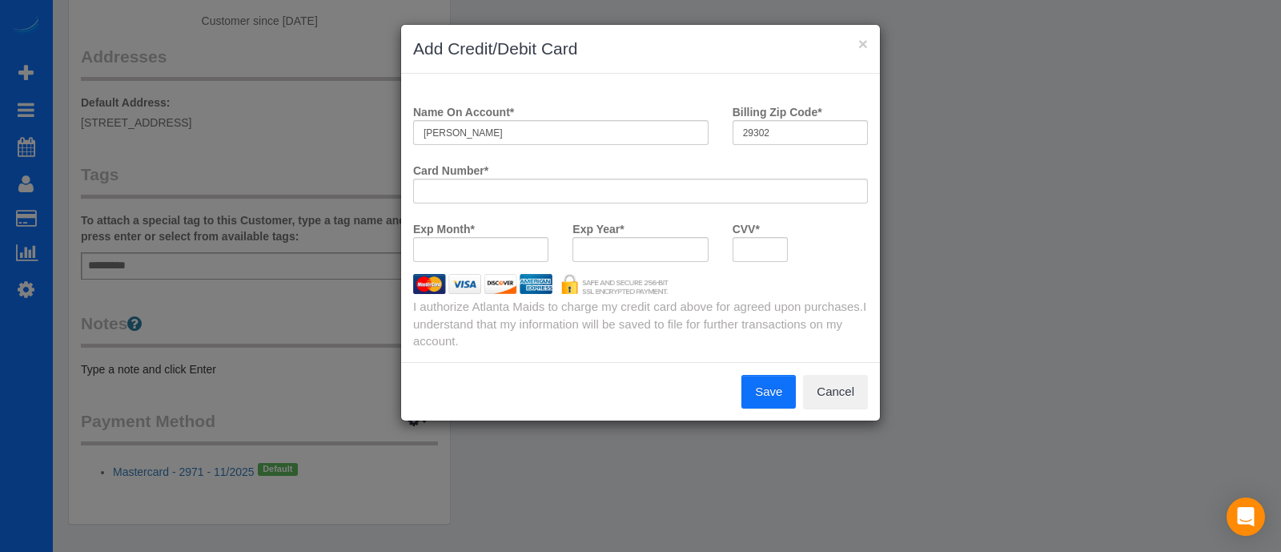
click at [778, 380] on button "Save" at bounding box center [769, 392] width 54 height 34
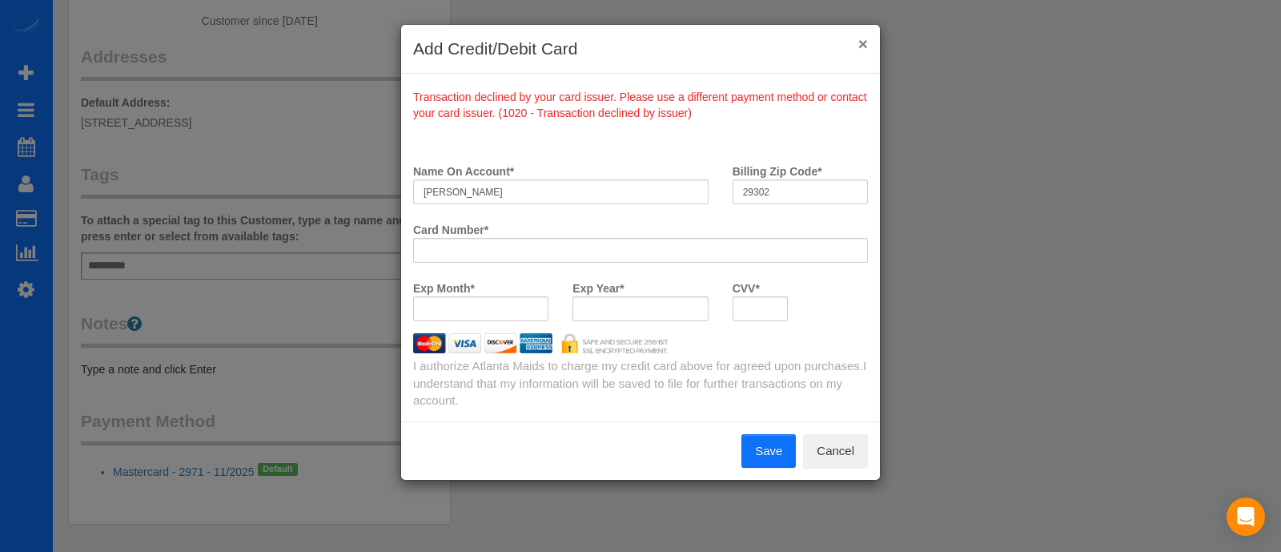
click at [863, 47] on button "×" at bounding box center [864, 43] width 10 height 17
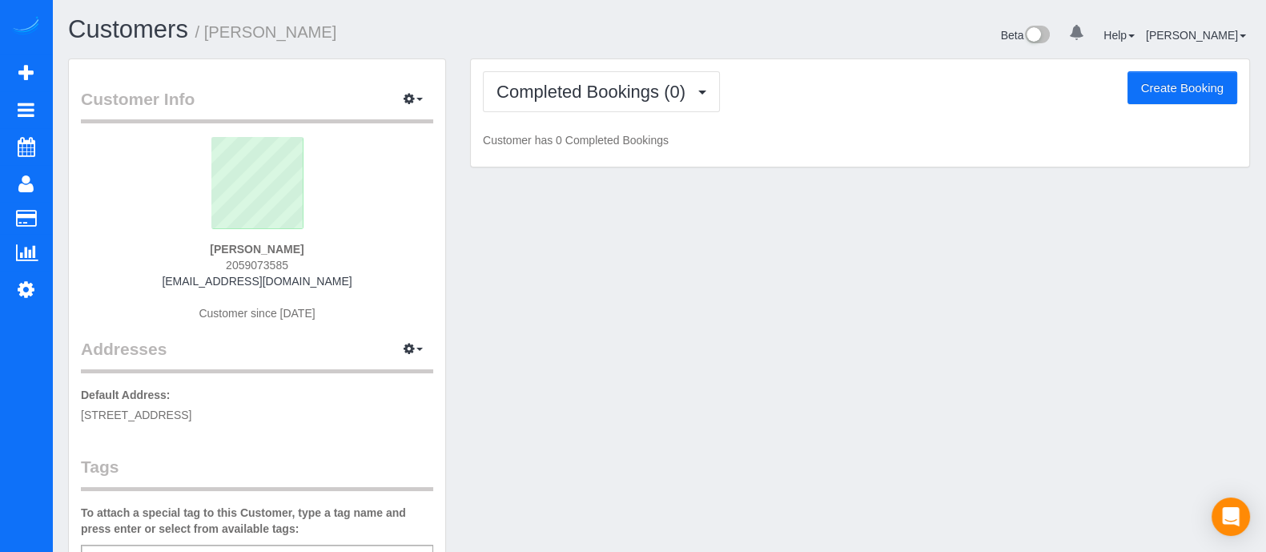
scroll to position [336, 0]
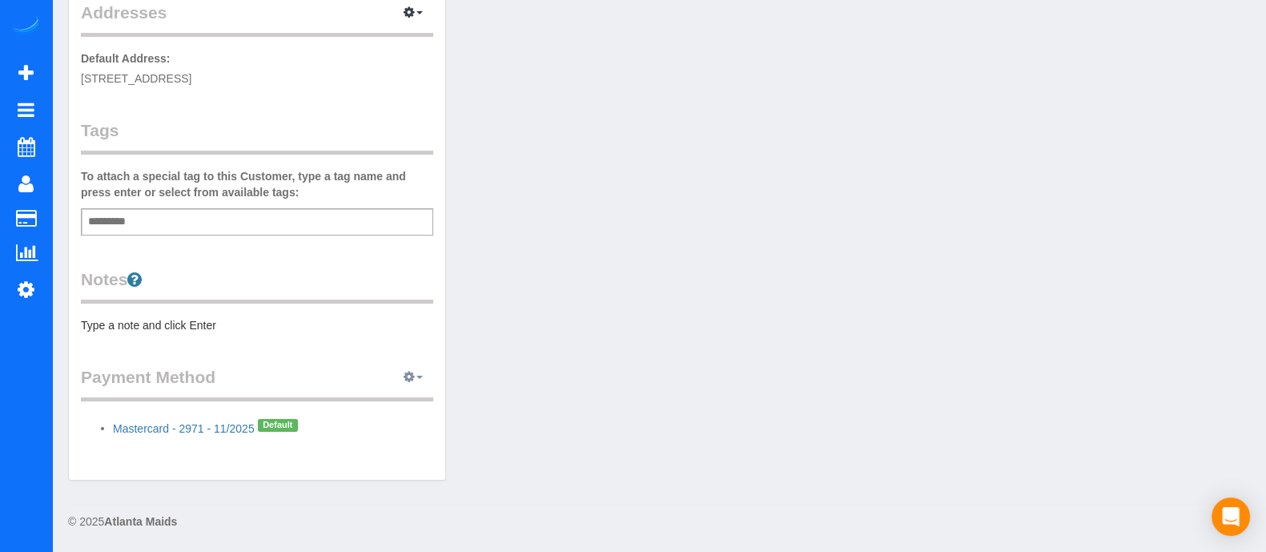
click at [415, 376] on icon "button" at bounding box center [409, 377] width 11 height 10
click at [360, 429] on link "Add Credit/Debit Card" at bounding box center [358, 427] width 150 height 21
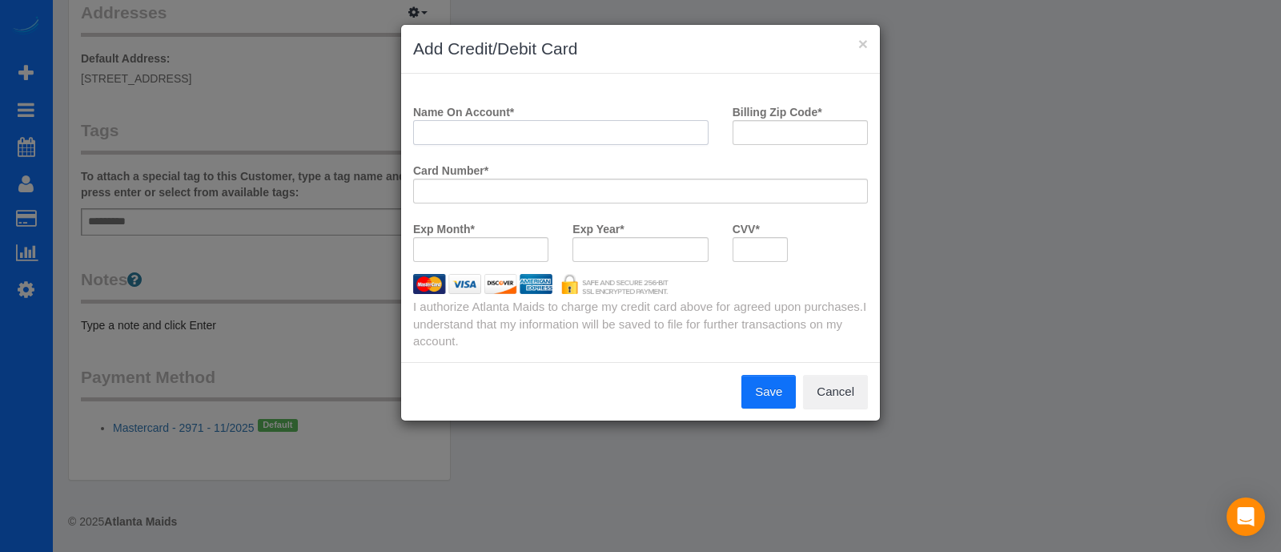
click at [514, 134] on input "Name On Account *" at bounding box center [561, 132] width 296 height 25
type input "[PERSON_NAME]"
click at [773, 135] on input "Billing Zip Code *" at bounding box center [800, 132] width 135 height 25
type input "29302"
click at [687, 240] on div at bounding box center [640, 249] width 135 height 25
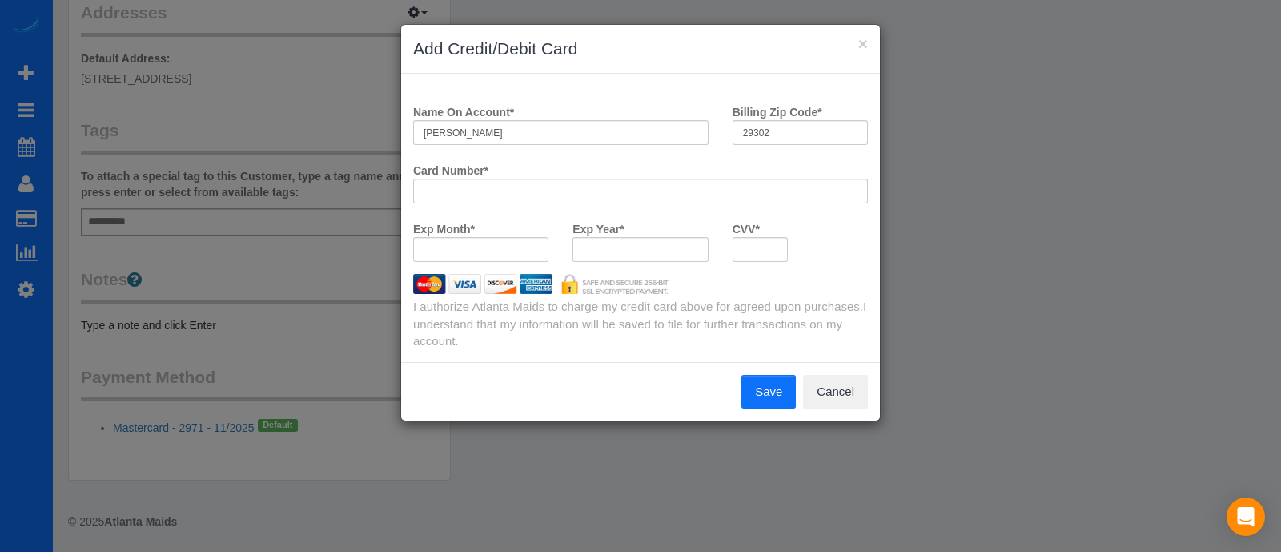
click at [763, 386] on button "Save" at bounding box center [769, 392] width 54 height 34
